Goal: Information Seeking & Learning: Learn about a topic

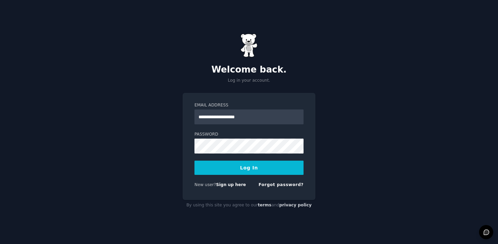
click at [244, 169] on button "Log In" at bounding box center [248, 167] width 109 height 14
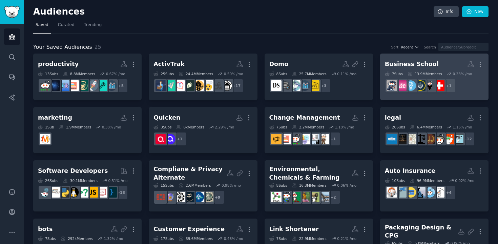
click at [409, 63] on div "Business School" at bounding box center [412, 64] width 54 height 8
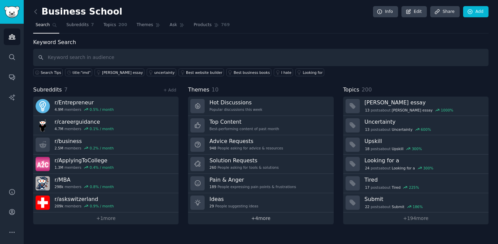
click at [257, 212] on link "+ 4 more" at bounding box center [260, 218] width 145 height 12
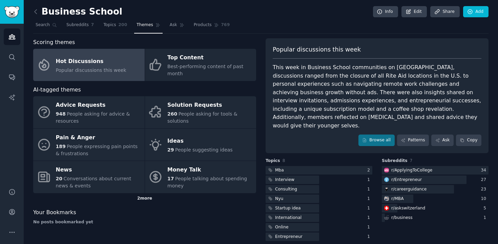
click at [146, 199] on div "2 more" at bounding box center [144, 198] width 223 height 11
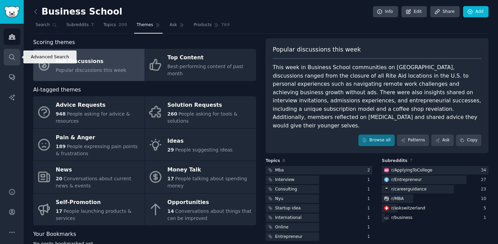
click at [14, 63] on link "Search" at bounding box center [12, 57] width 17 height 17
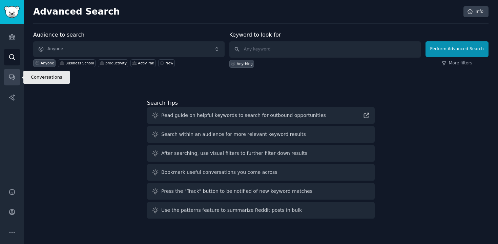
click at [12, 77] on icon "Sidebar" at bounding box center [11, 76] width 7 height 7
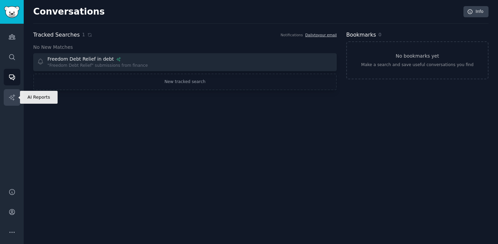
click at [5, 97] on link "AI Reports" at bounding box center [12, 97] width 17 height 17
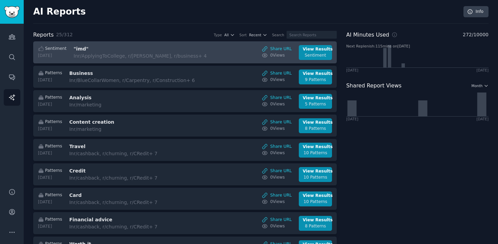
click at [155, 59] on div "In r/ApplyingToCollege, r/[PERSON_NAME], r/business + 4" at bounding box center [139, 55] width 133 height 7
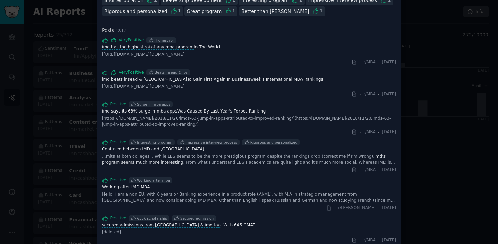
scroll to position [168, 0]
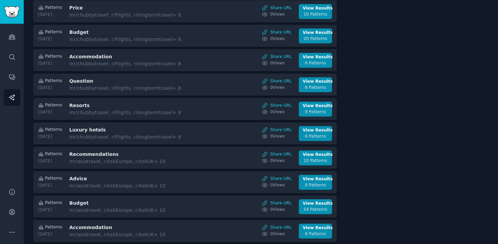
scroll to position [436, 0]
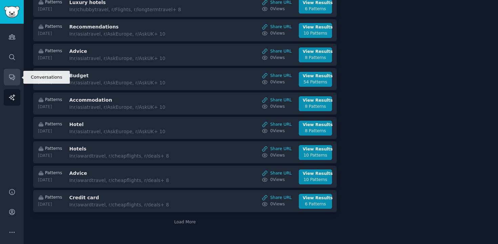
click at [14, 71] on link "Conversations" at bounding box center [12, 77] width 17 height 17
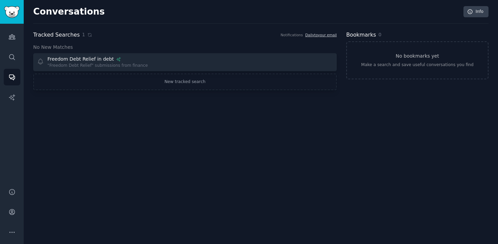
click at [225, 133] on div "Conversations Info Tracked Searches 1 Notifications Daily to your email No New …" at bounding box center [261, 122] width 474 height 244
click at [223, 79] on link "New tracked search" at bounding box center [184, 81] width 303 height 17
click at [13, 56] on icon "Sidebar" at bounding box center [11, 56] width 7 height 7
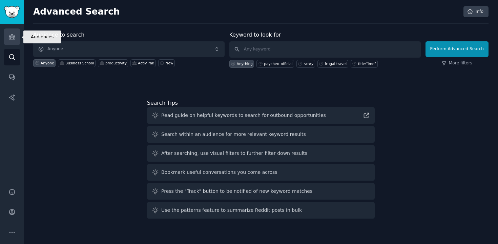
click at [10, 37] on icon "Sidebar" at bounding box center [12, 37] width 6 height 5
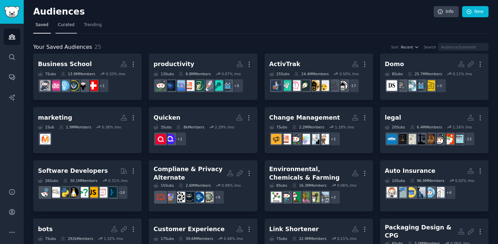
click at [69, 23] on span "Curated" at bounding box center [66, 25] width 17 height 6
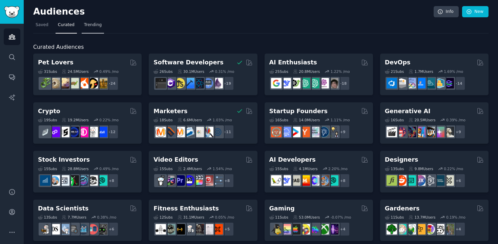
click at [99, 26] on span "Trending" at bounding box center [93, 25] width 18 height 6
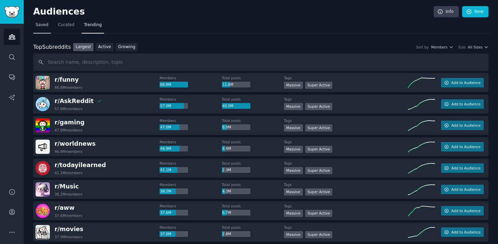
click at [44, 25] on span "Saved" at bounding box center [42, 25] width 13 height 6
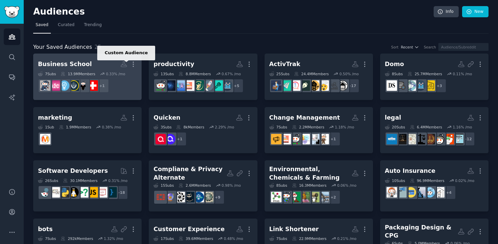
click at [125, 64] on icon at bounding box center [124, 64] width 6 height 5
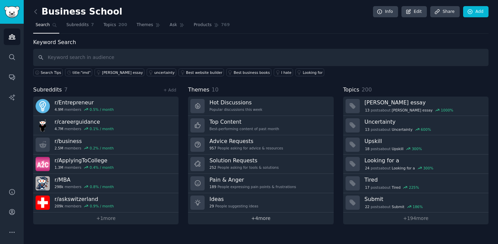
click at [236, 219] on link "+ 4 more" at bounding box center [260, 218] width 145 height 12
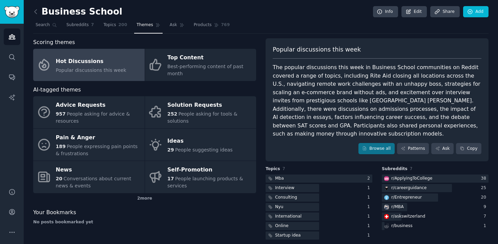
click at [162, 25] on nav "Search Subreddits 7 Topics 200 Themes Ask Products 769" at bounding box center [260, 27] width 455 height 14
click at [173, 26] on span "Ask" at bounding box center [173, 25] width 7 height 6
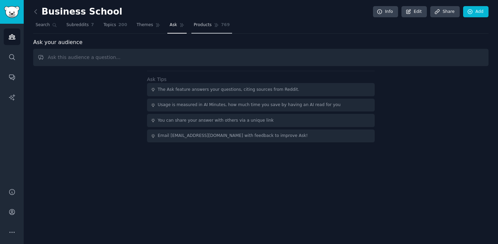
click at [202, 30] on link "Products 769" at bounding box center [211, 27] width 41 height 14
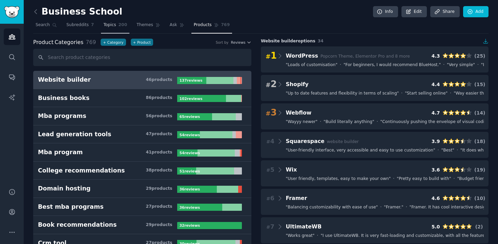
click at [105, 21] on link "Topics 200" at bounding box center [115, 27] width 28 height 14
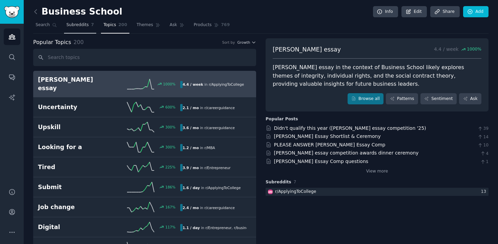
click at [71, 27] on span "Subreddits" at bounding box center [77, 25] width 22 height 6
